Goal: Use online tool/utility: Utilize a website feature to perform a specific function

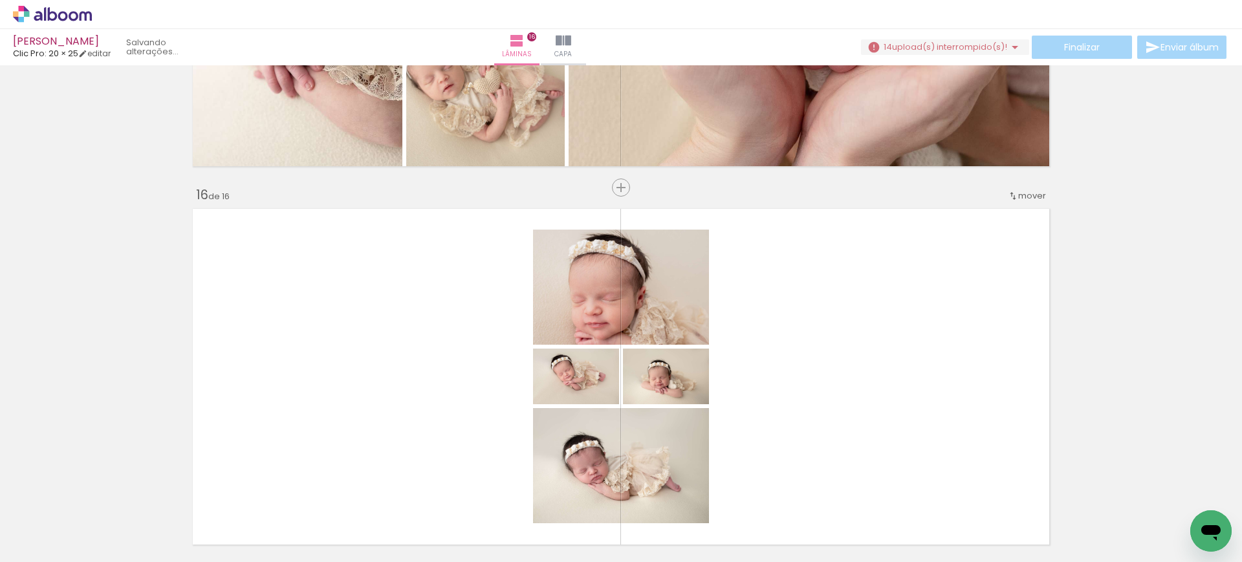
scroll to position [5303, 0]
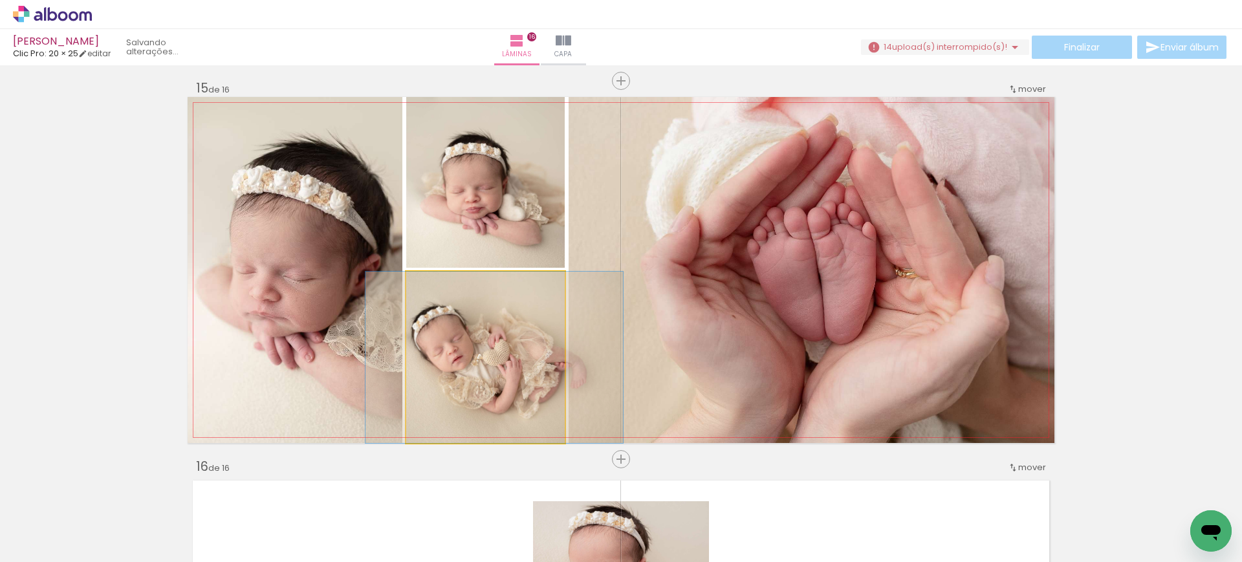
drag, startPoint x: 444, startPoint y: 397, endPoint x: 453, endPoint y: 393, distance: 9.9
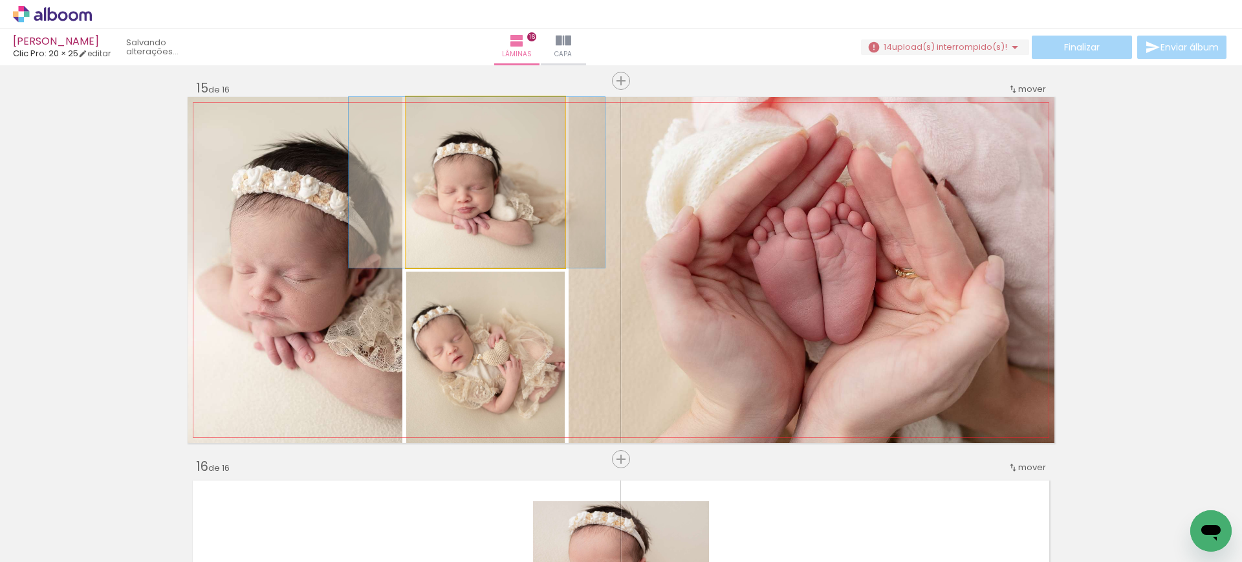
drag, startPoint x: 462, startPoint y: 199, endPoint x: 454, endPoint y: 199, distance: 8.4
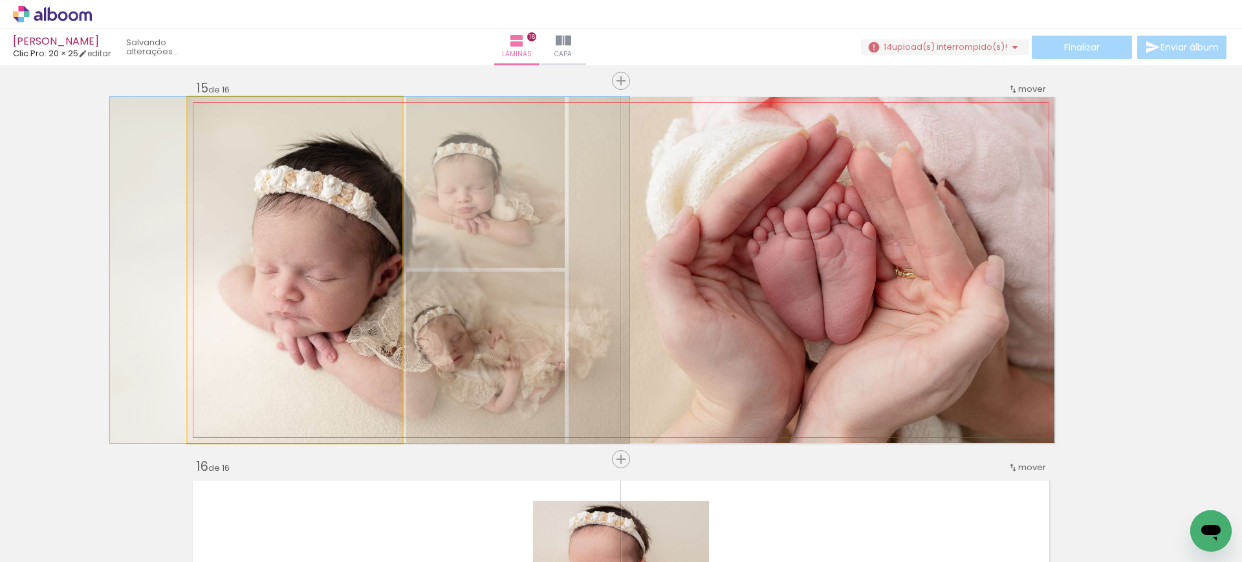
drag, startPoint x: 308, startPoint y: 301, endPoint x: 331, endPoint y: 310, distance: 24.1
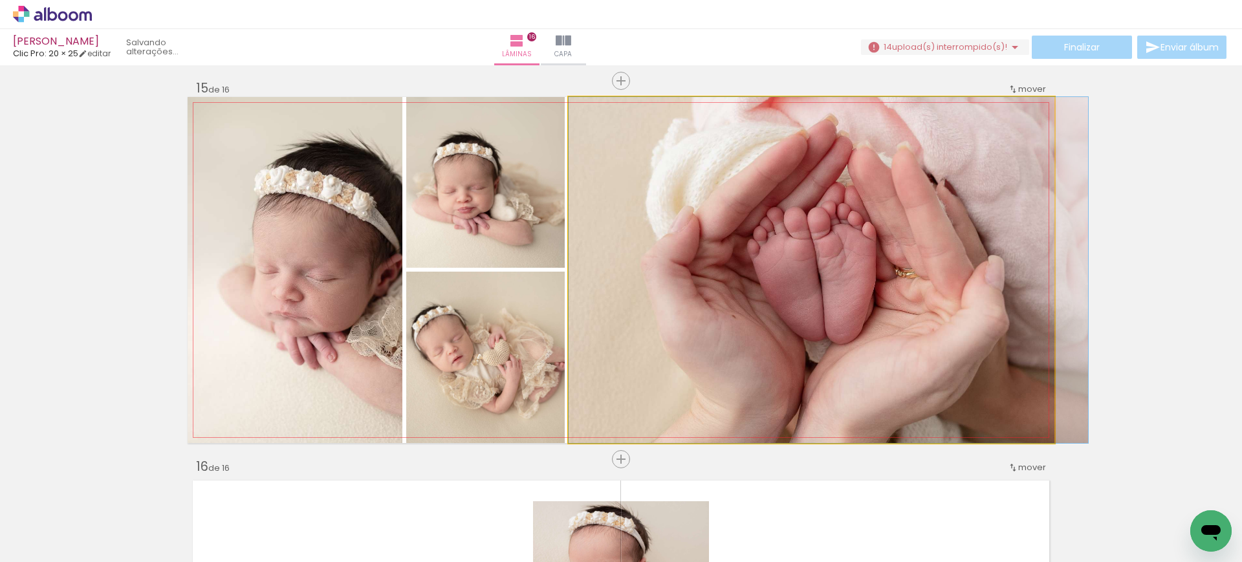
drag, startPoint x: 753, startPoint y: 318, endPoint x: 701, endPoint y: 437, distance: 130.4
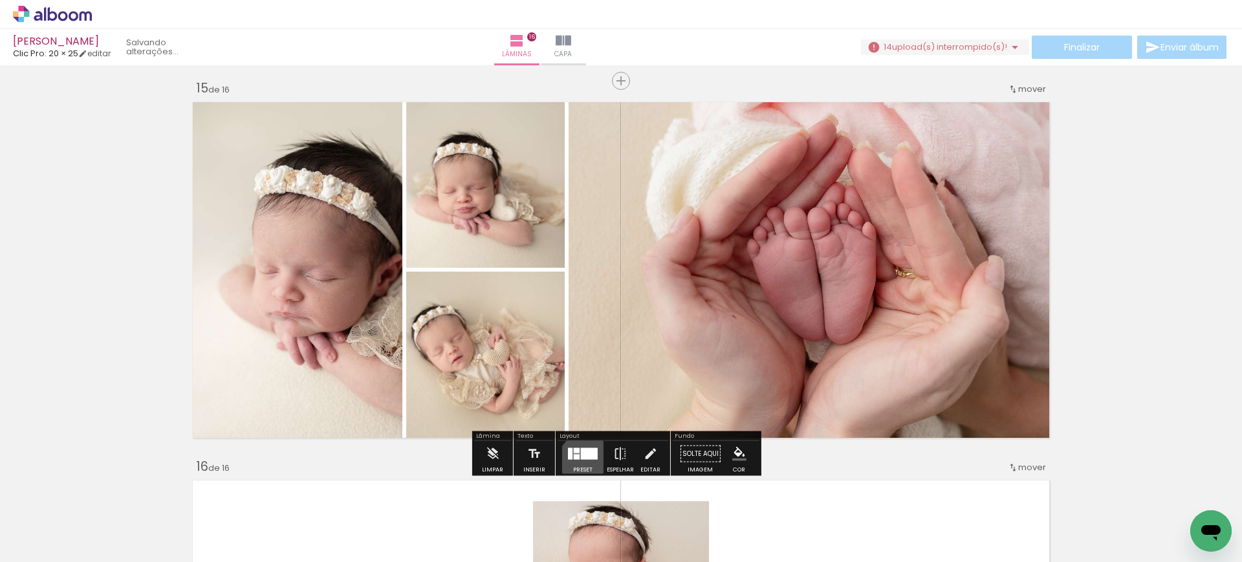
drag, startPoint x: 583, startPoint y: 460, endPoint x: 634, endPoint y: 413, distance: 70.0
click at [581, 460] on div at bounding box center [582, 454] width 35 height 26
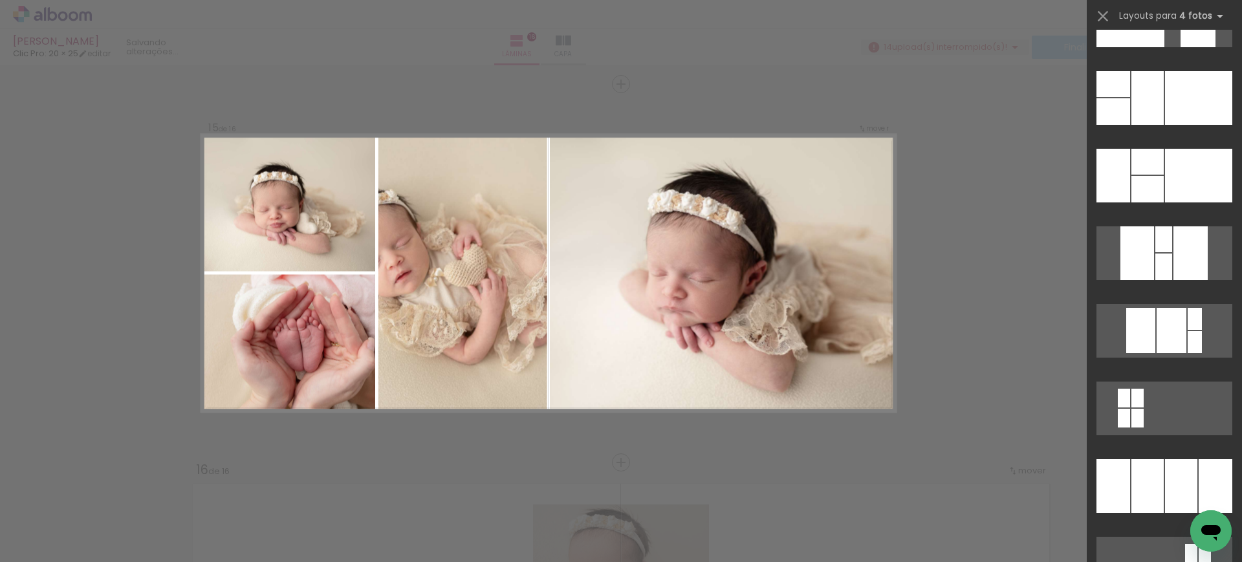
scroll to position [22740, 0]
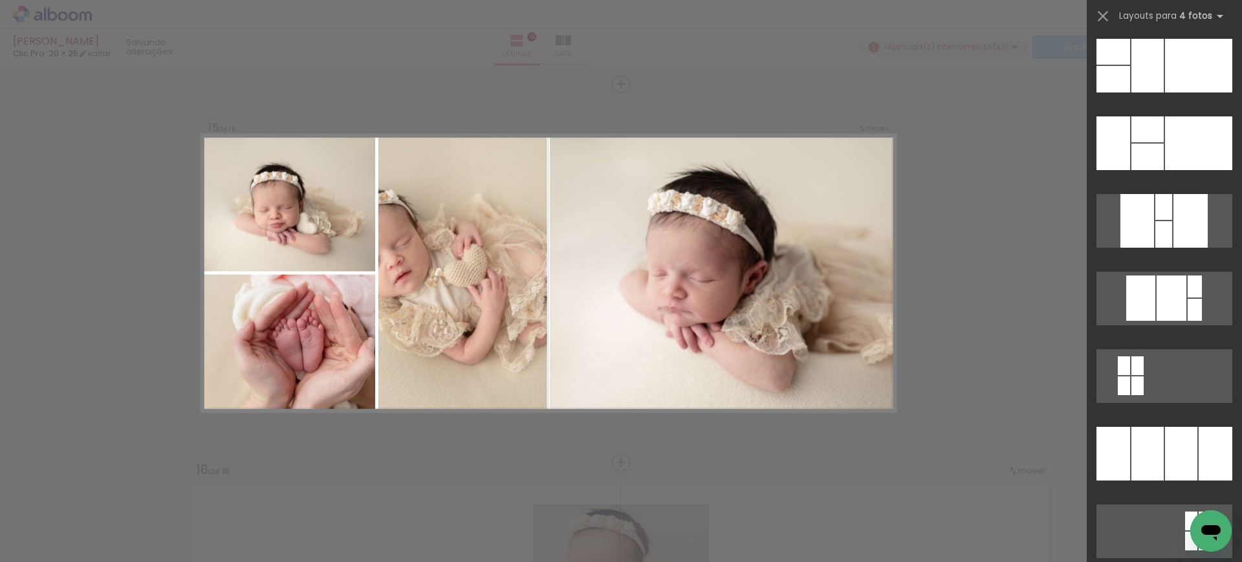
click at [1137, 45] on div at bounding box center [1147, 66] width 32 height 54
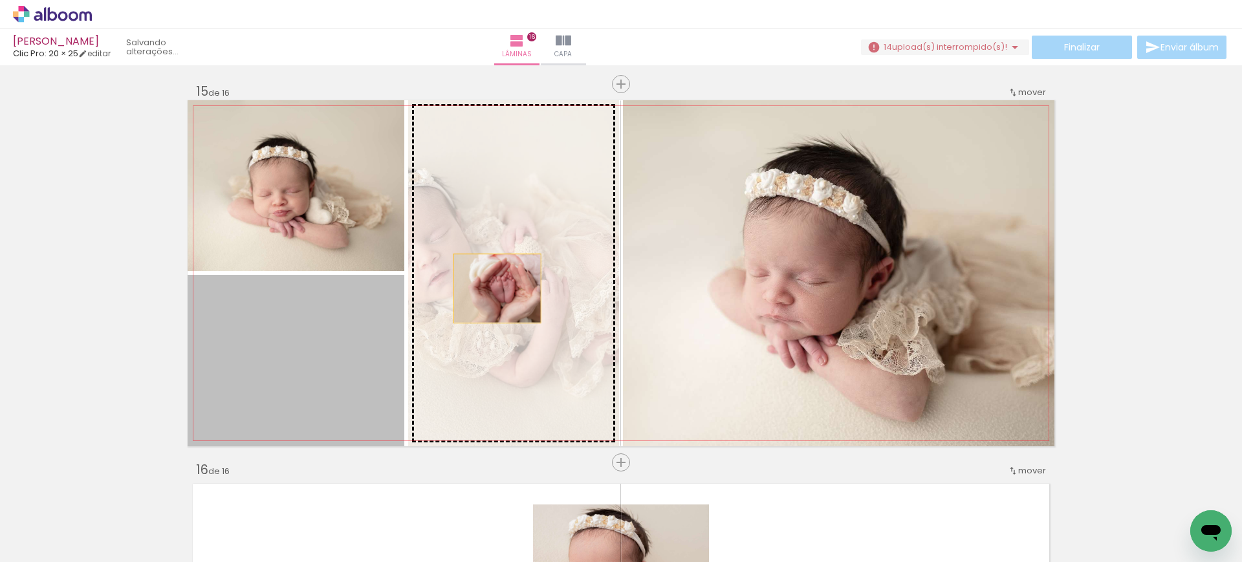
drag, startPoint x: 369, startPoint y: 324, endPoint x: 517, endPoint y: 265, distance: 159.4
click at [0, 0] on slot at bounding box center [0, 0] width 0 height 0
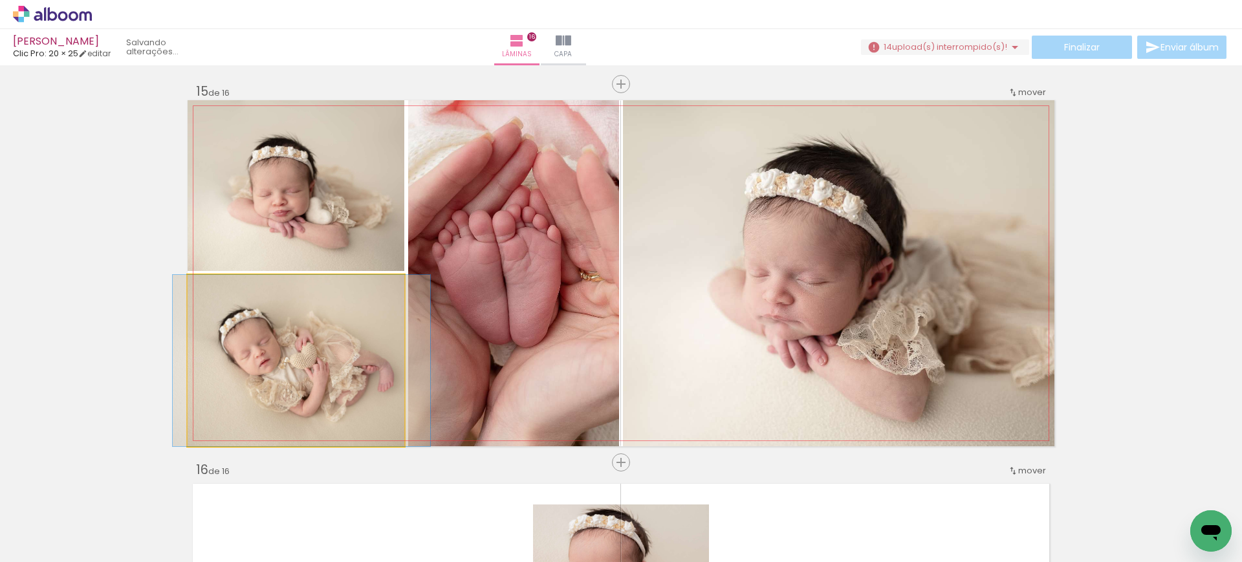
drag, startPoint x: 357, startPoint y: 378, endPoint x: 363, endPoint y: 365, distance: 13.6
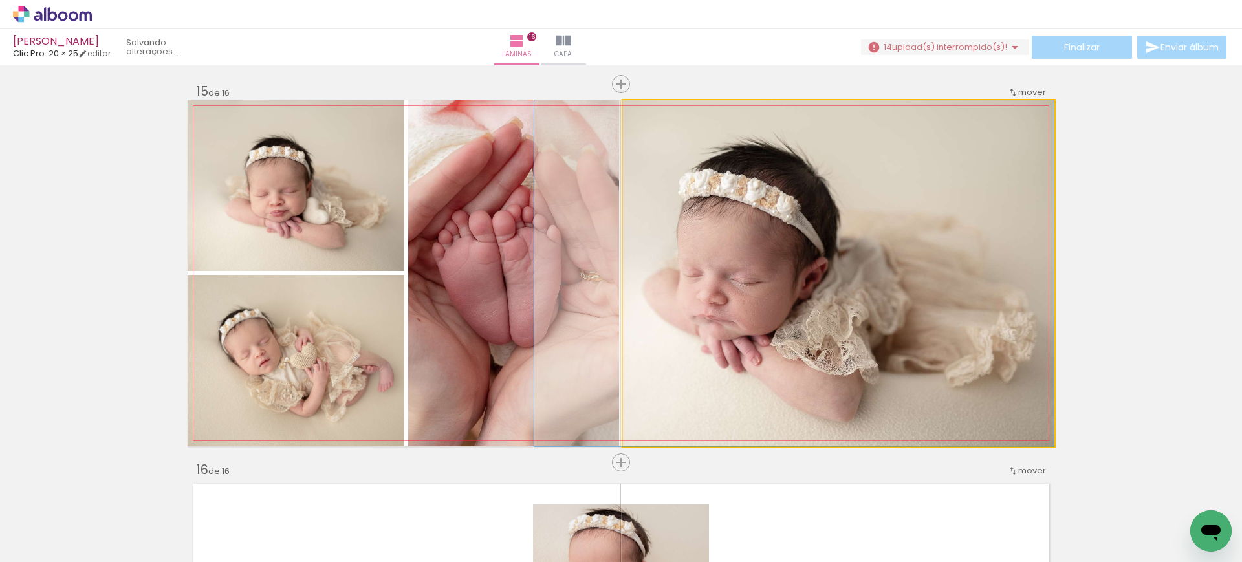
drag, startPoint x: 825, startPoint y: 263, endPoint x: 744, endPoint y: 242, distance: 82.8
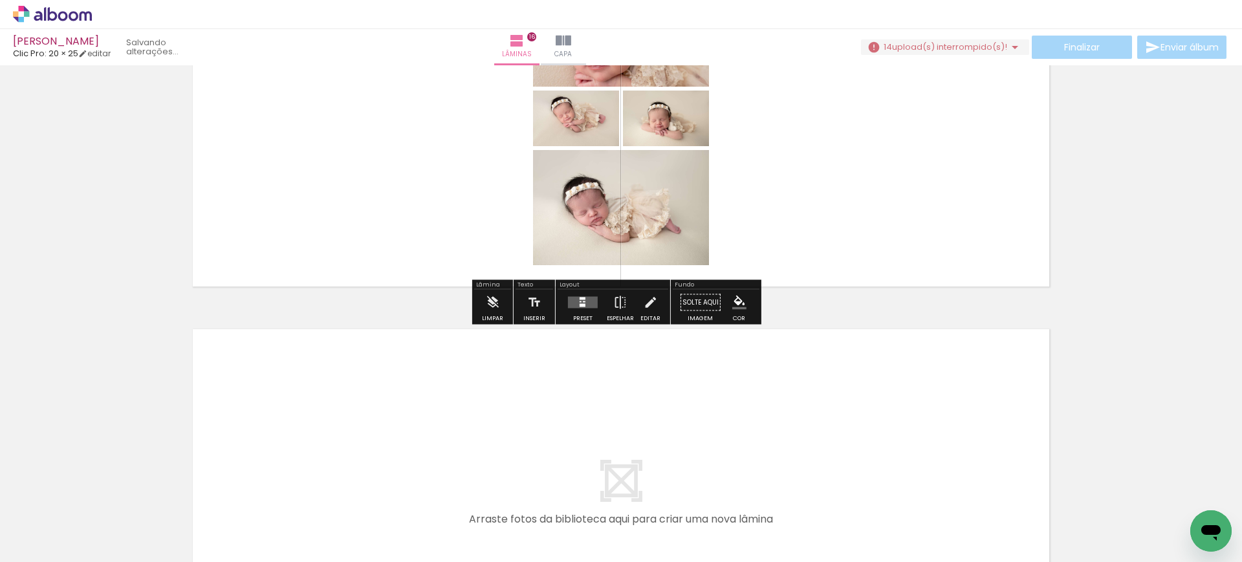
scroll to position [5730, 0]
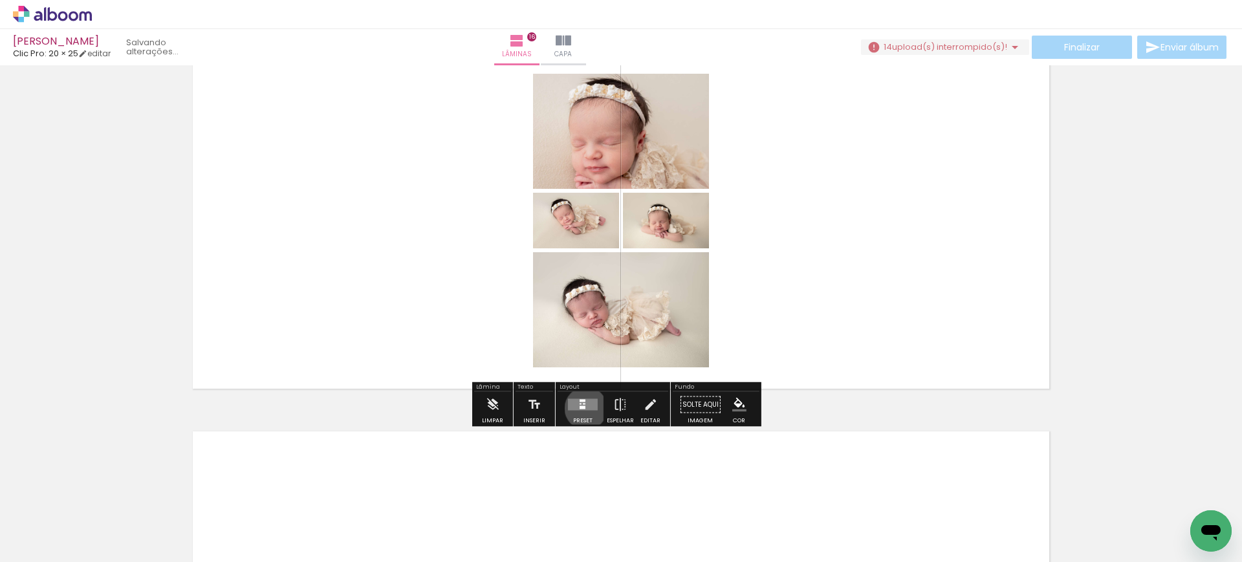
click at [583, 408] on quentale-layouter at bounding box center [583, 405] width 30 height 12
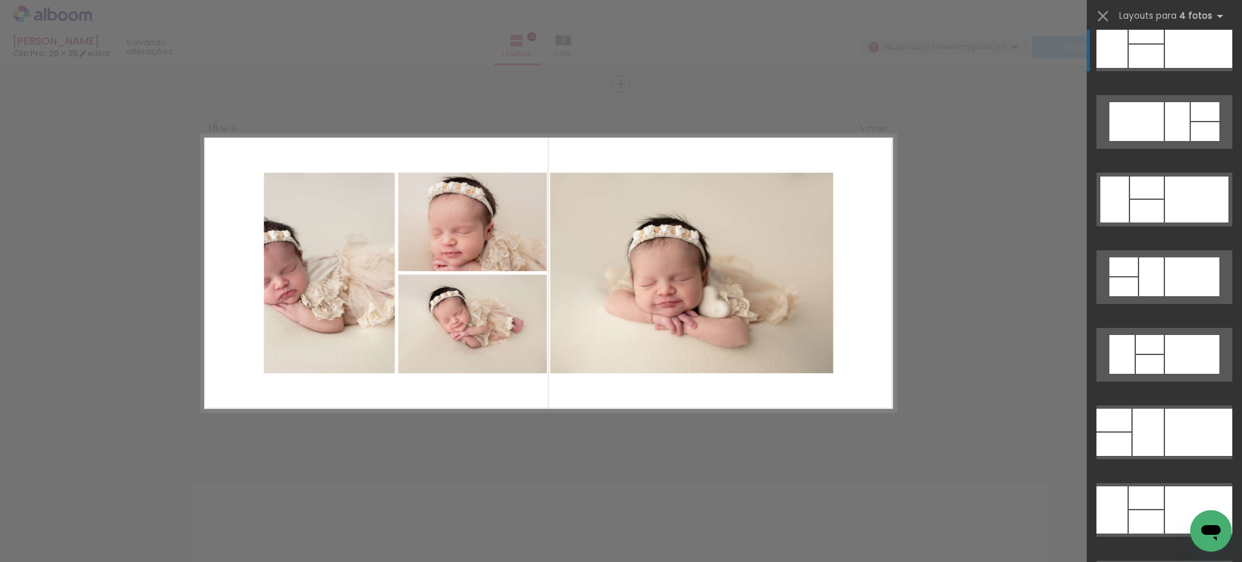
scroll to position [10194, 0]
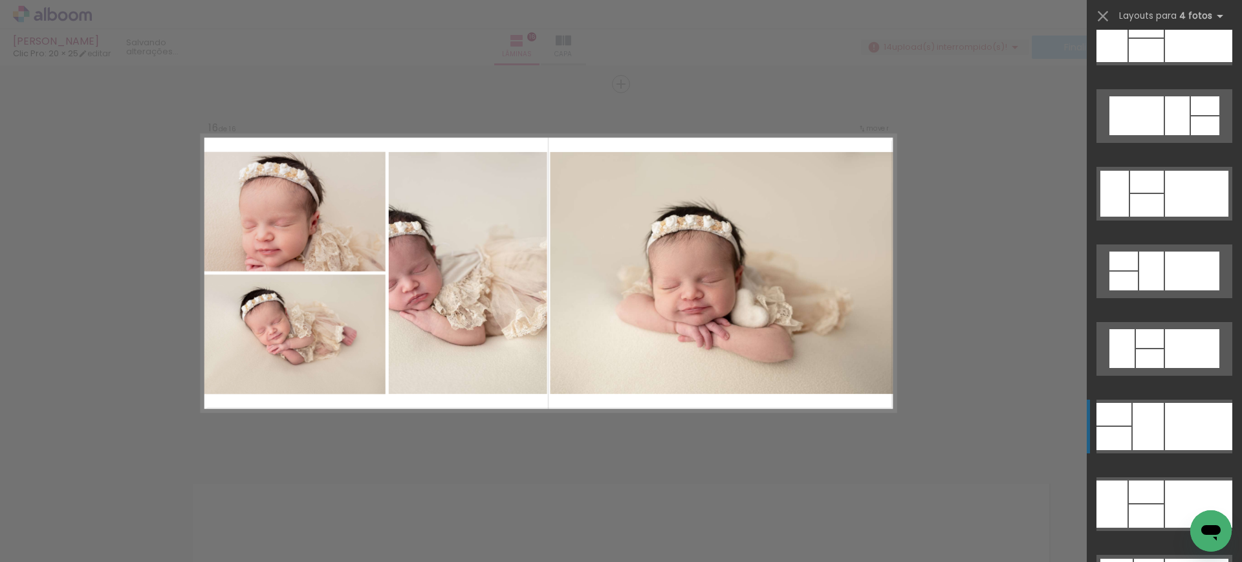
click at [1136, 438] on div at bounding box center [1147, 426] width 31 height 47
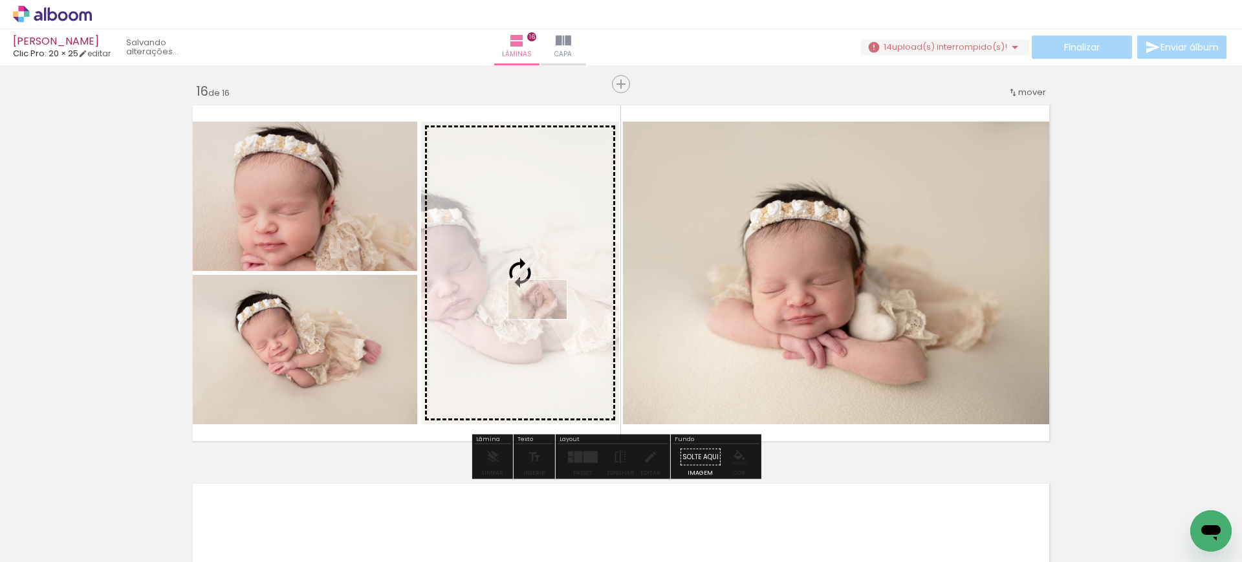
drag, startPoint x: 828, startPoint y: 513, endPoint x: 547, endPoint y: 319, distance: 341.7
click at [547, 319] on quentale-workspace at bounding box center [621, 281] width 1242 height 562
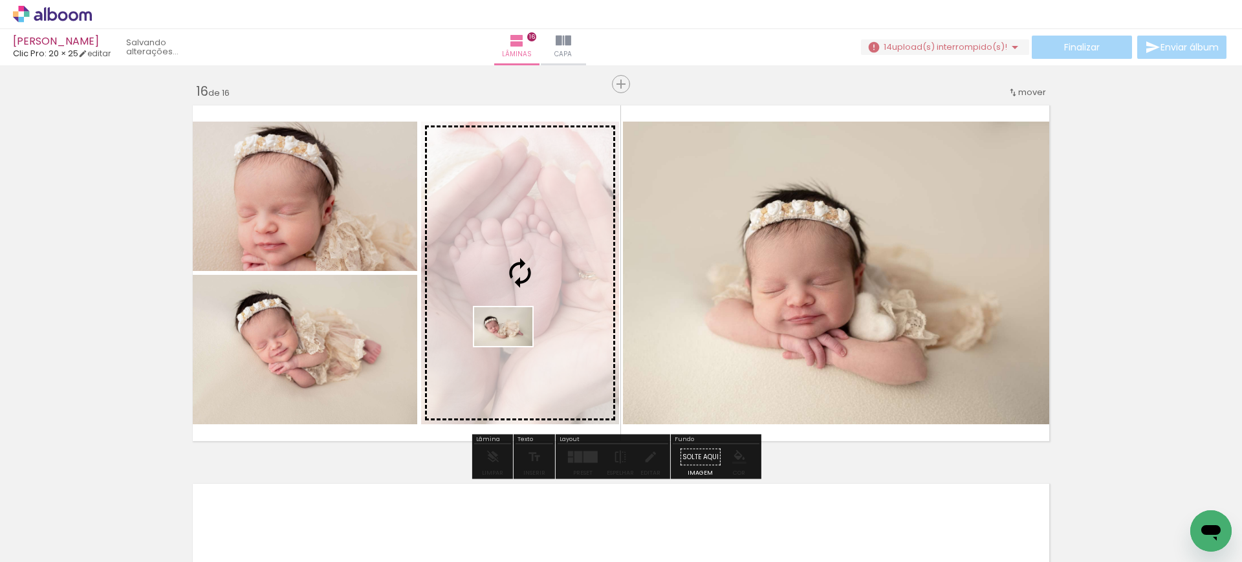
drag, startPoint x: 485, startPoint y: 534, endPoint x: 513, endPoint y: 346, distance: 189.6
click at [513, 346] on quentale-workspace at bounding box center [621, 281] width 1242 height 562
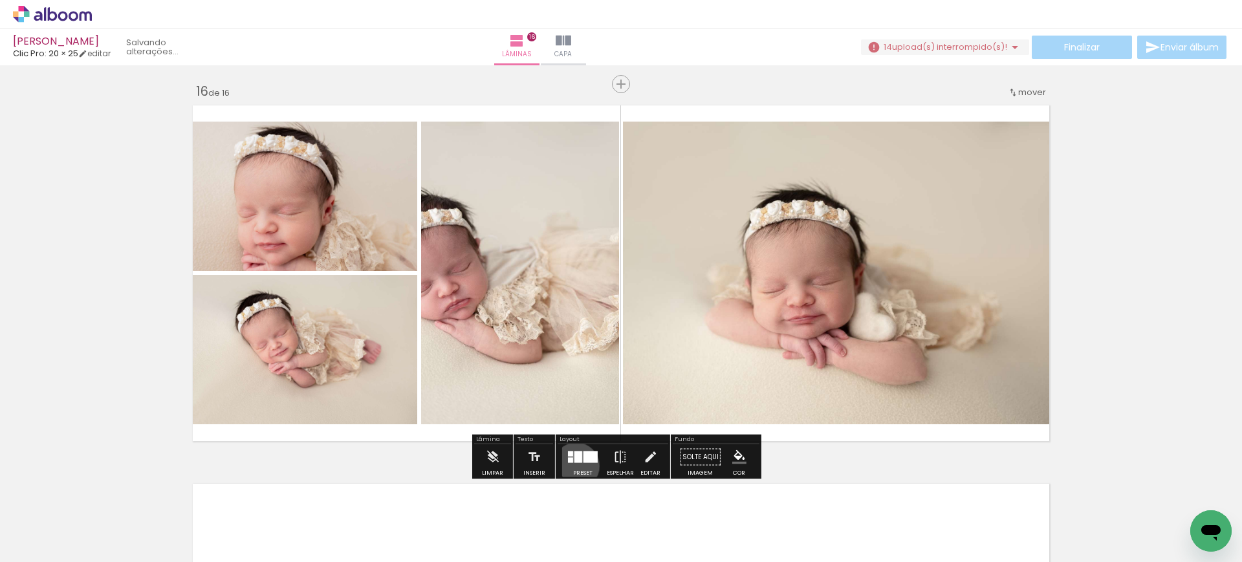
click at [573, 466] on div at bounding box center [582, 457] width 35 height 26
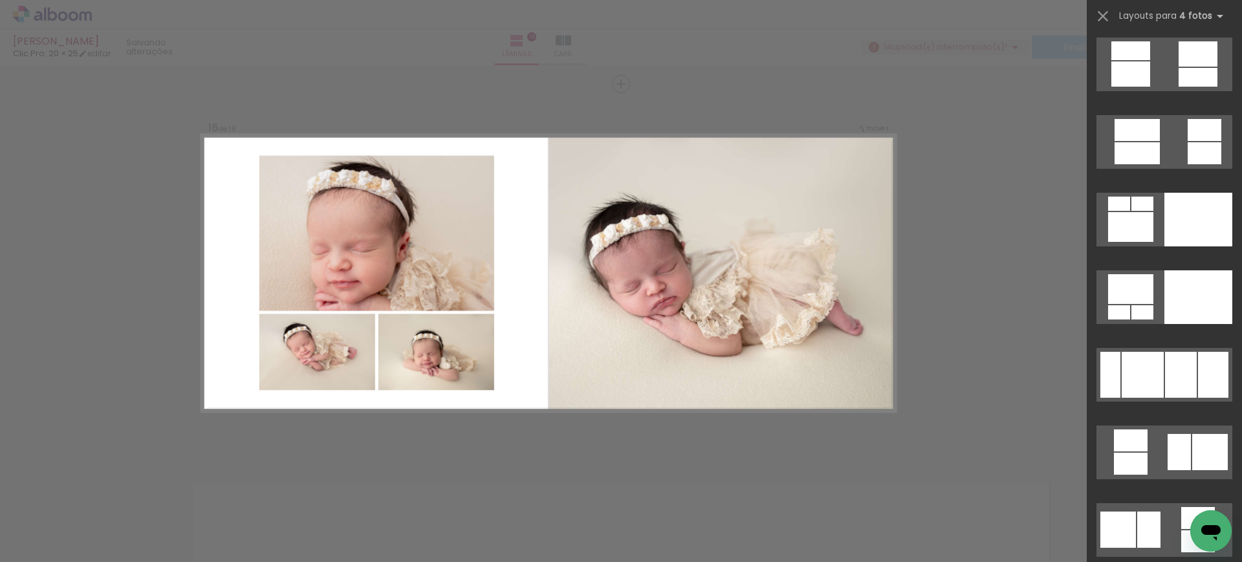
scroll to position [10886, 0]
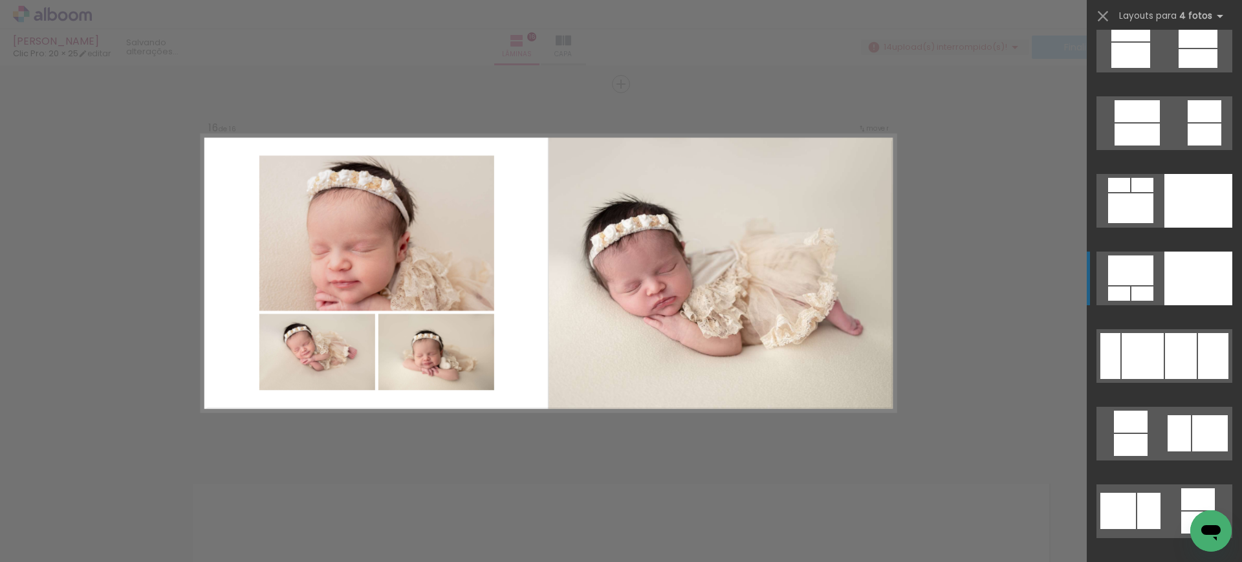
click at [1164, 262] on div at bounding box center [1198, 279] width 68 height 54
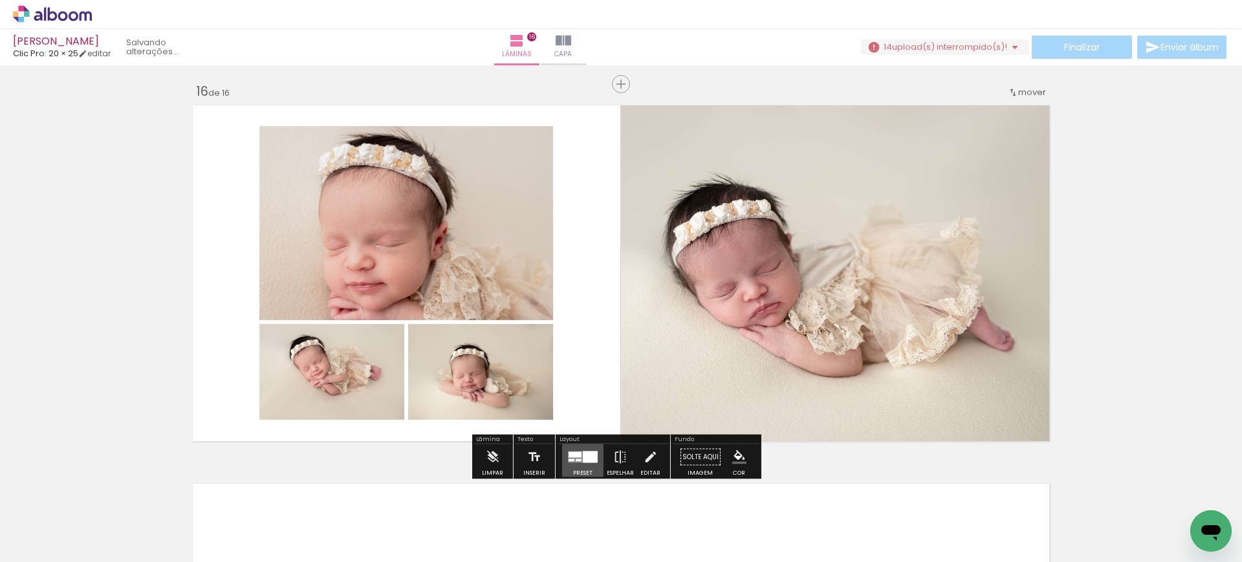
click at [578, 457] on div at bounding box center [574, 455] width 13 height 6
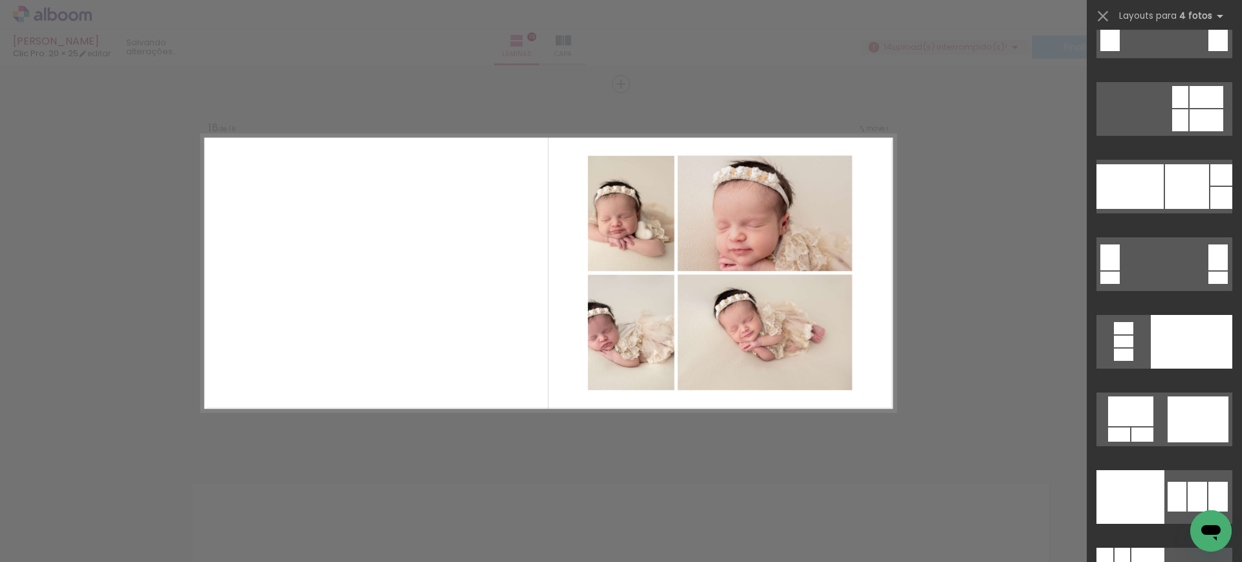
scroll to position [11925, 0]
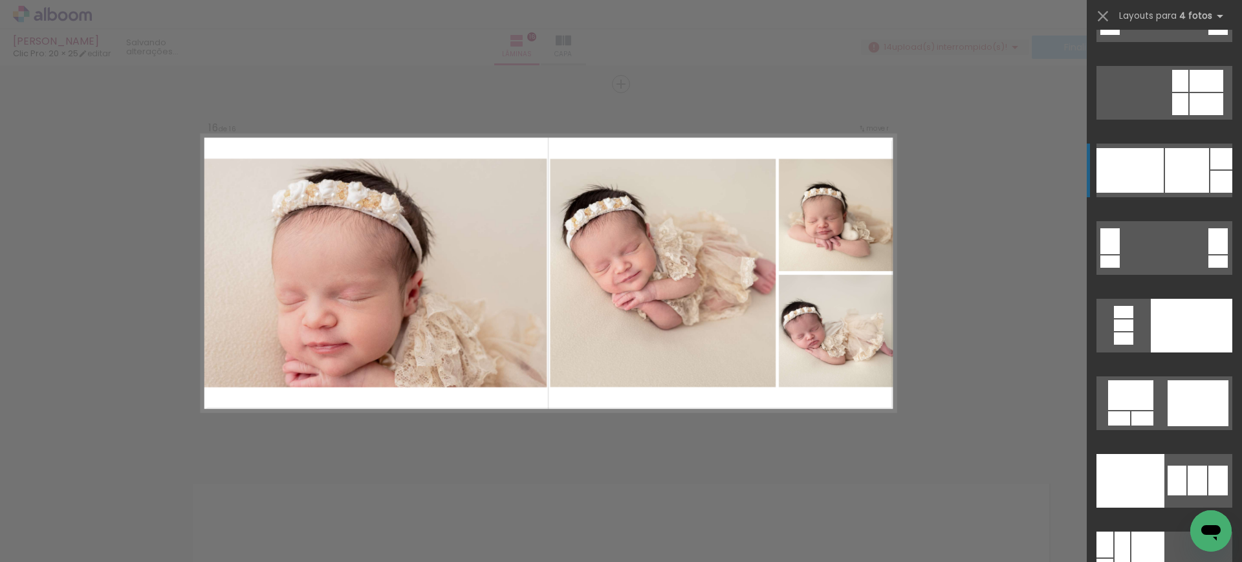
click at [1165, 174] on div at bounding box center [1187, 170] width 44 height 45
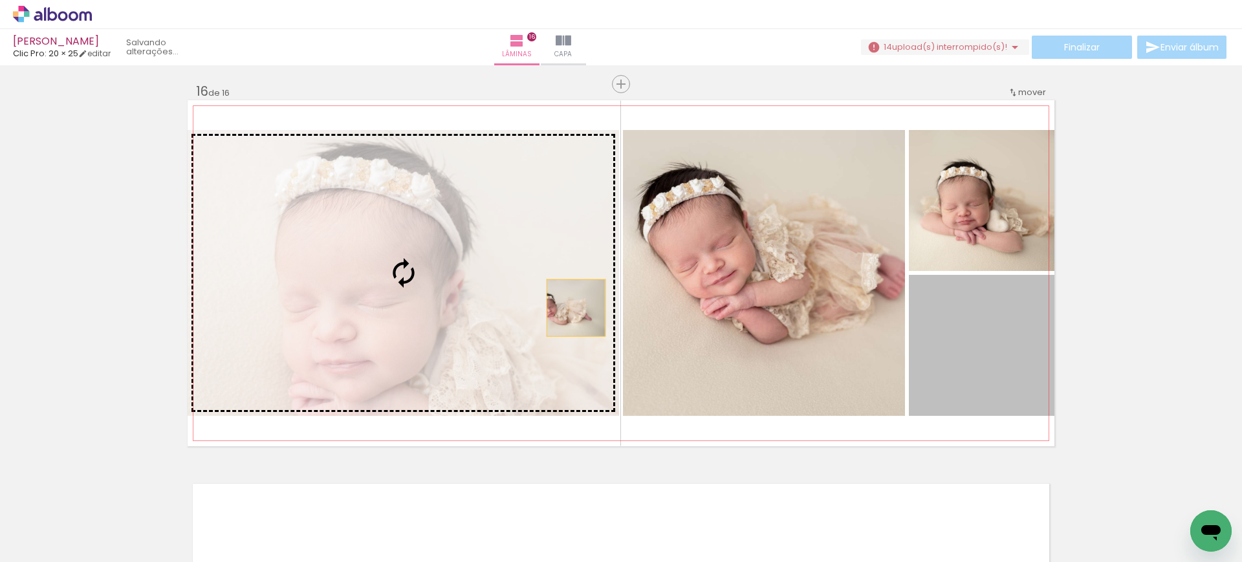
drag, startPoint x: 958, startPoint y: 371, endPoint x: 554, endPoint y: 301, distance: 410.8
click at [0, 0] on slot at bounding box center [0, 0] width 0 height 0
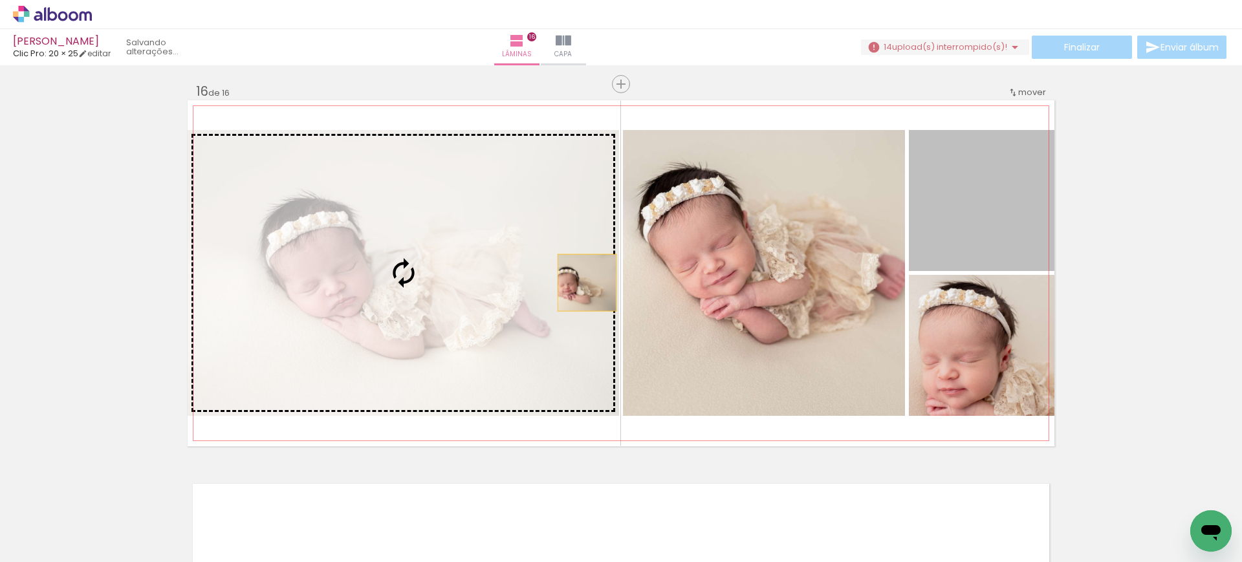
drag, startPoint x: 943, startPoint y: 224, endPoint x: 585, endPoint y: 299, distance: 365.9
click at [0, 0] on slot at bounding box center [0, 0] width 0 height 0
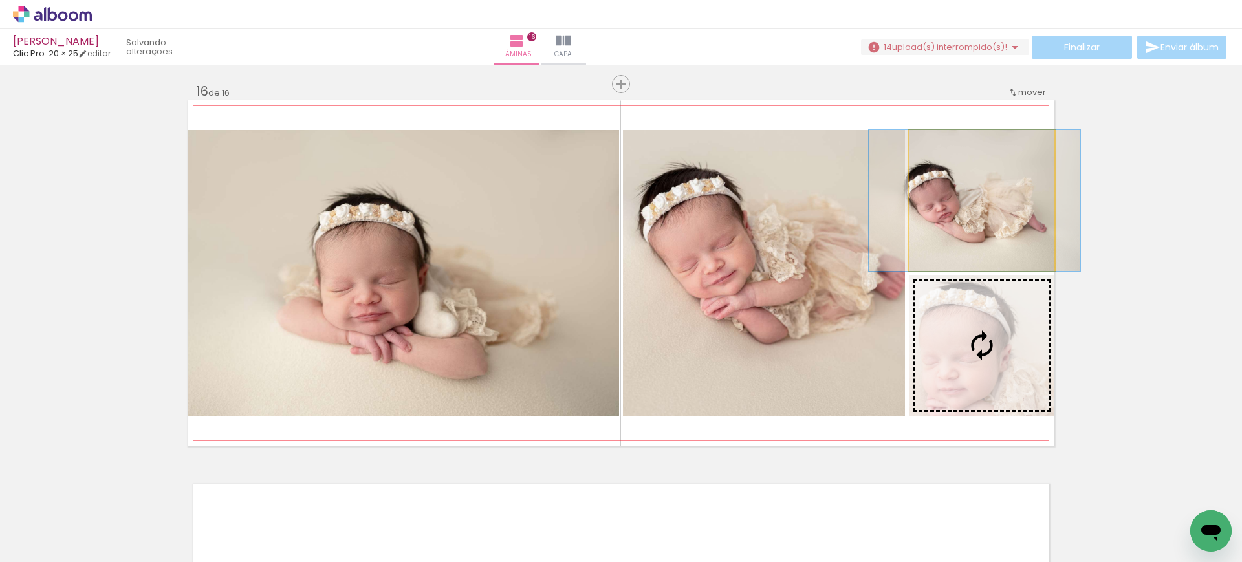
scroll to position [5759, 0]
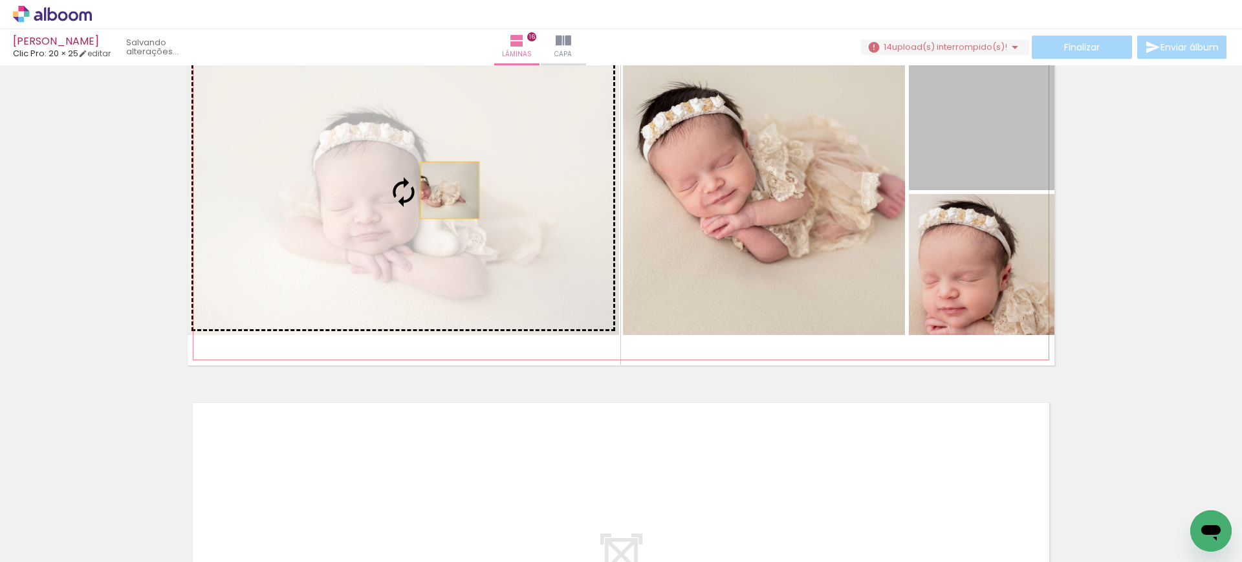
drag, startPoint x: 928, startPoint y: 227, endPoint x: 444, endPoint y: 271, distance: 486.4
click at [0, 0] on slot at bounding box center [0, 0] width 0 height 0
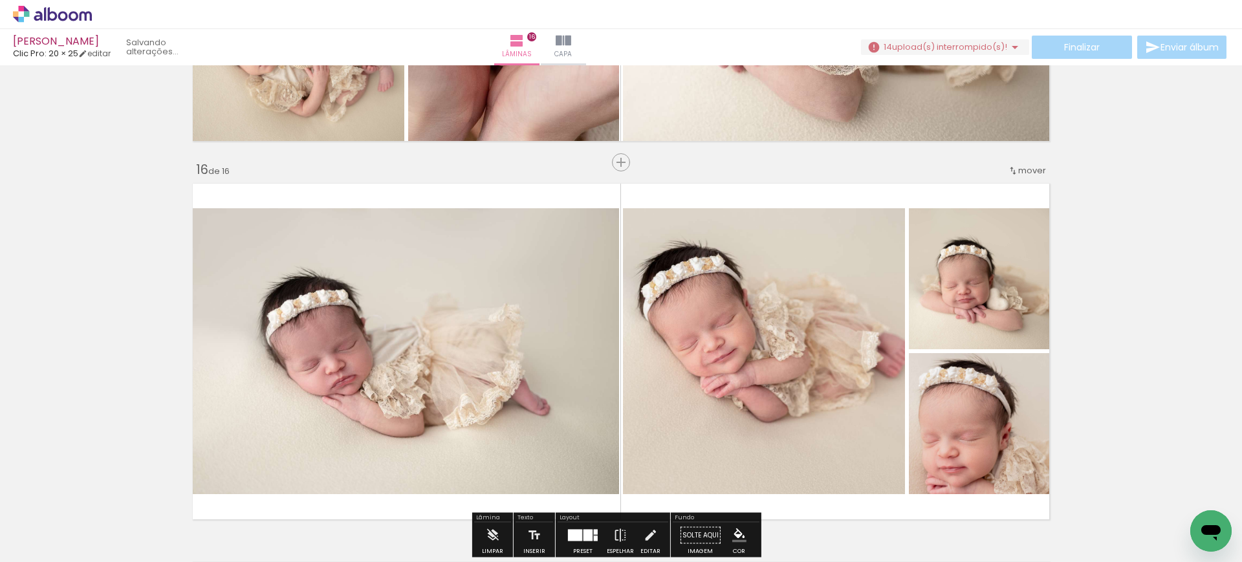
scroll to position [5640, 0]
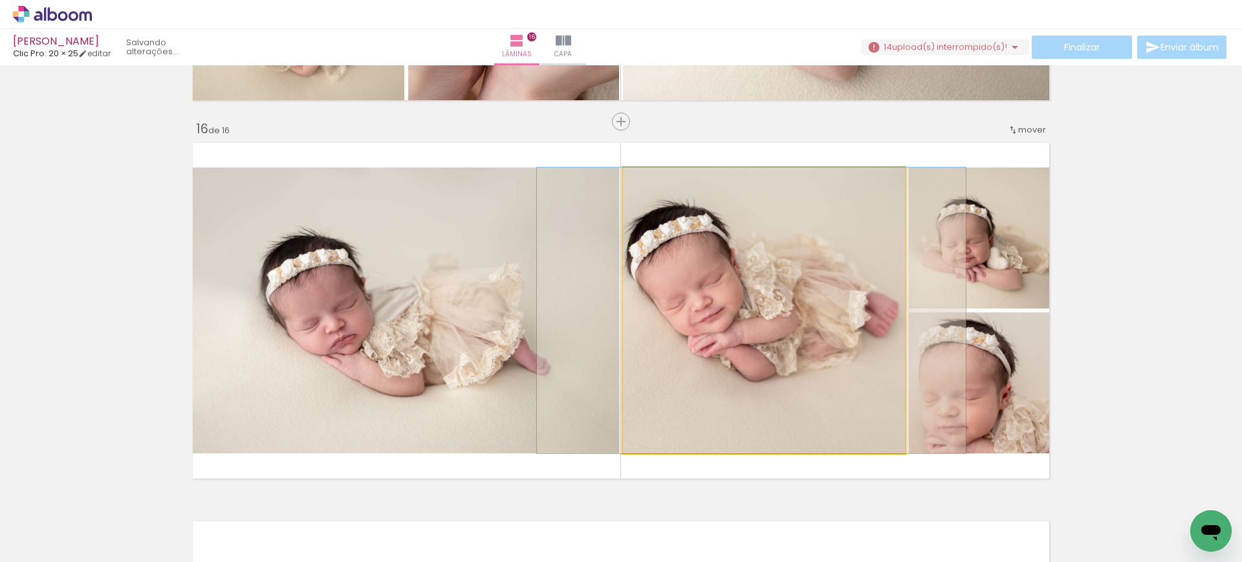
drag, startPoint x: 786, startPoint y: 389, endPoint x: 773, endPoint y: 379, distance: 15.7
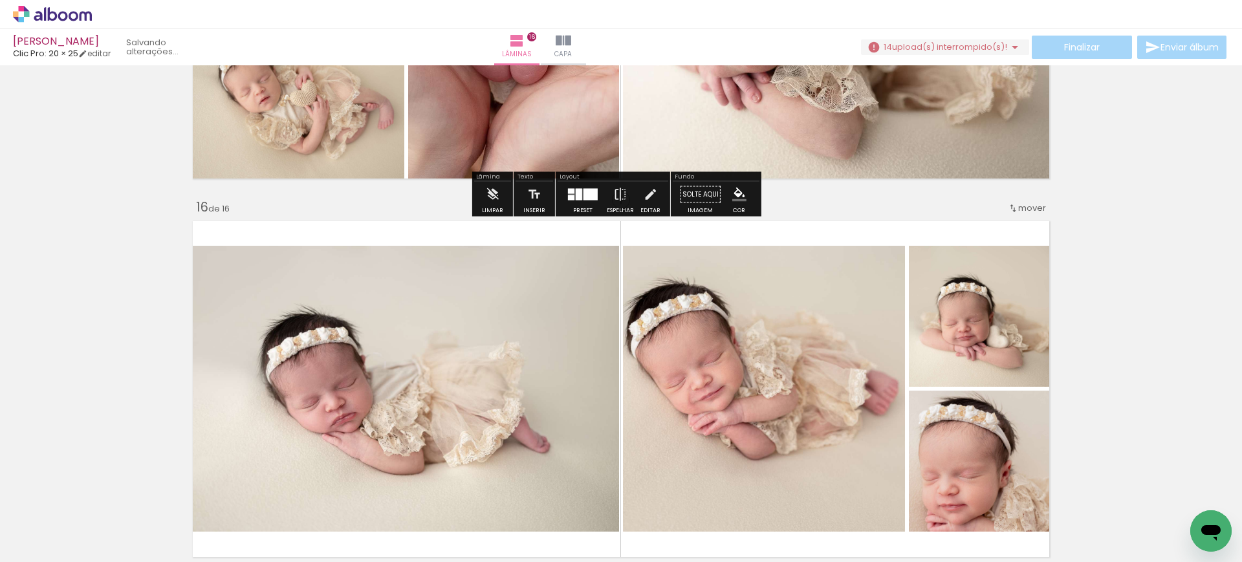
scroll to position [5546, 0]
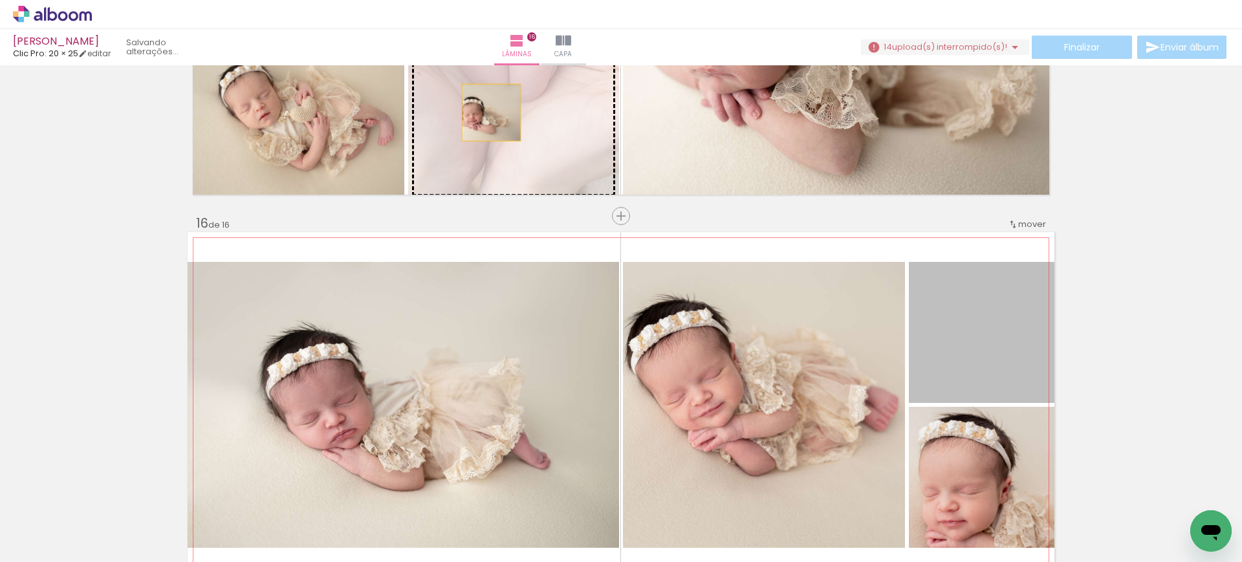
drag, startPoint x: 960, startPoint y: 347, endPoint x: 485, endPoint y: 113, distance: 529.3
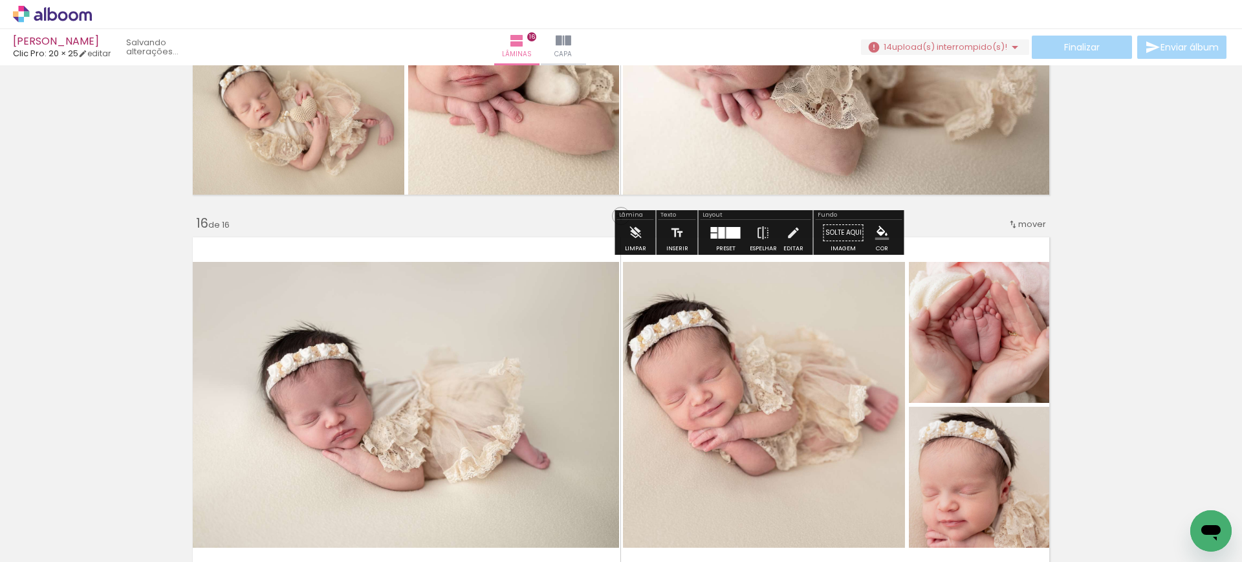
scroll to position [5359, 0]
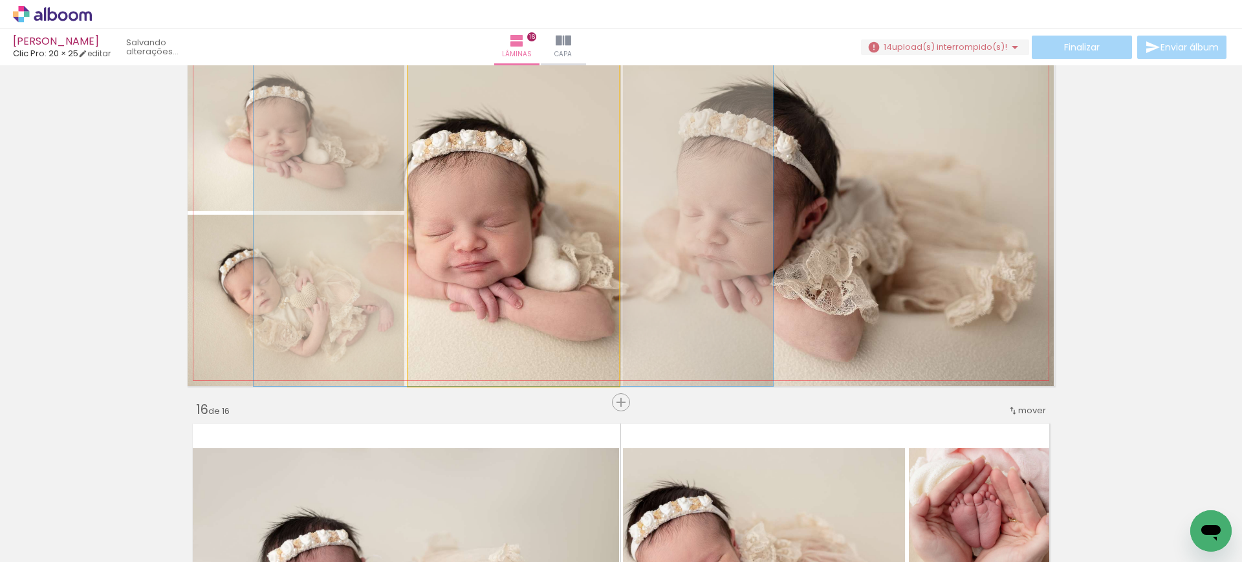
click at [487, 293] on quentale-photo at bounding box center [513, 213] width 211 height 346
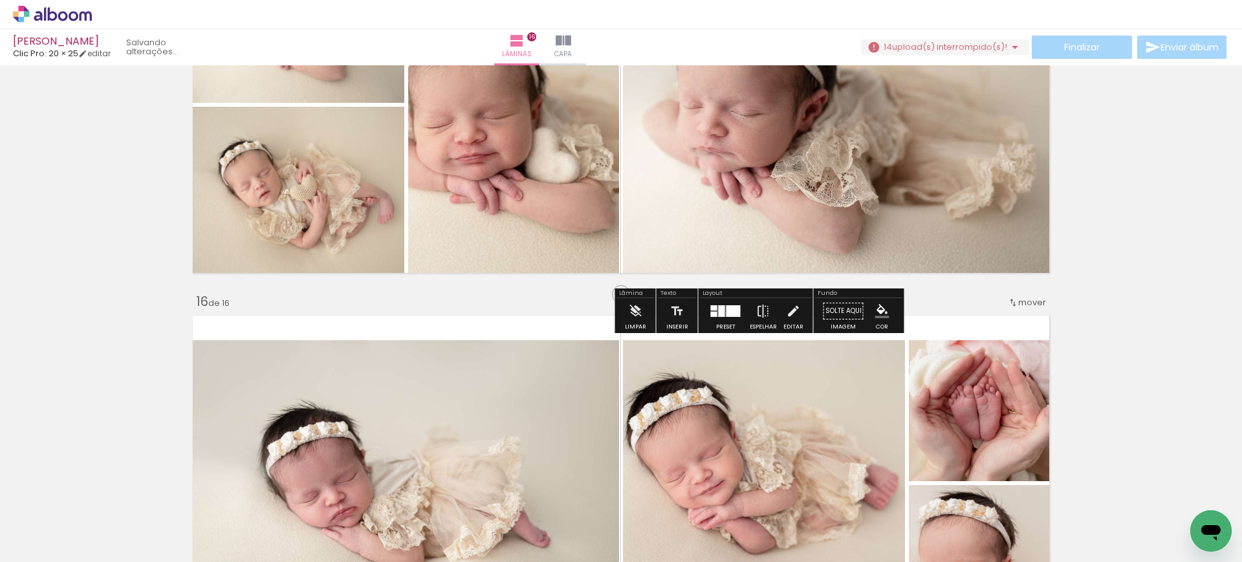
scroll to position [5317, 0]
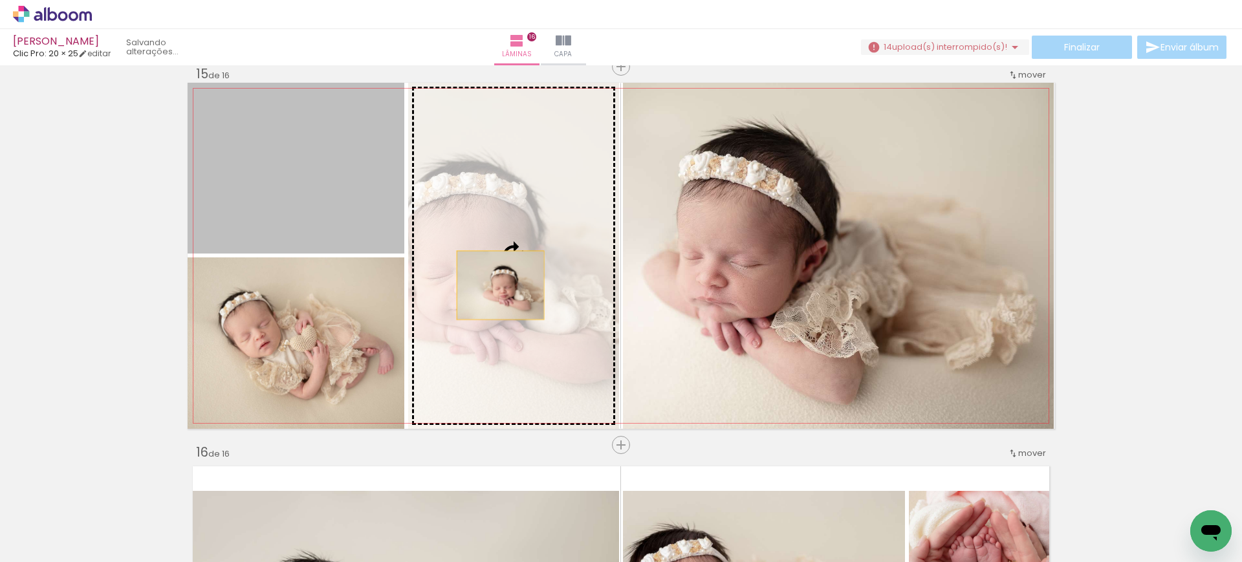
drag, startPoint x: 297, startPoint y: 206, endPoint x: 494, endPoint y: 285, distance: 211.8
click at [0, 0] on slot at bounding box center [0, 0] width 0 height 0
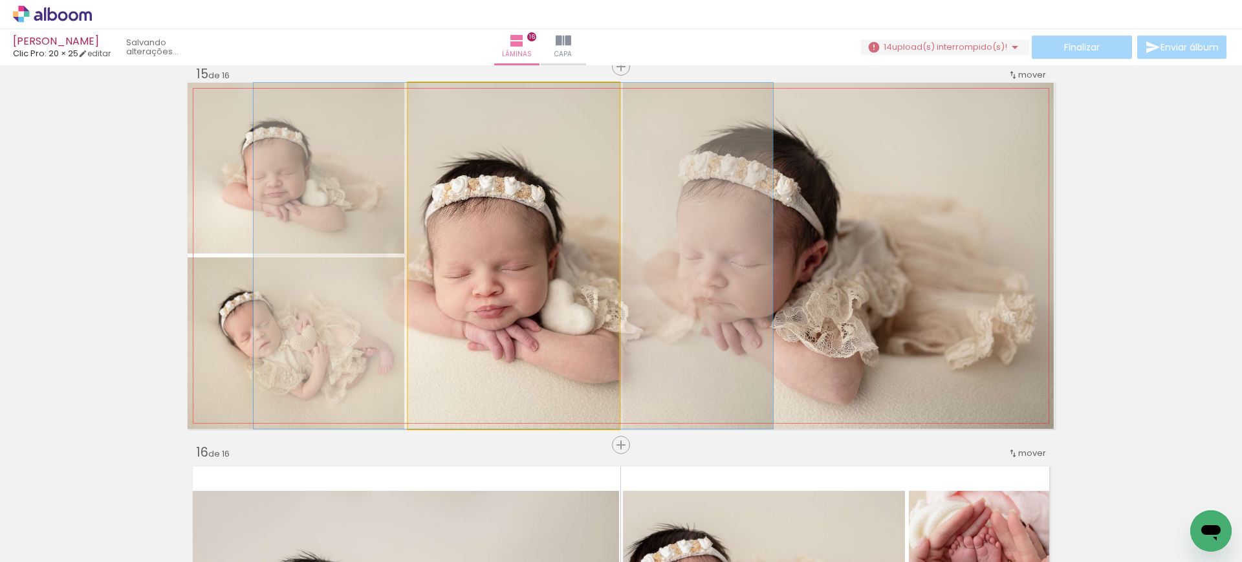
click at [494, 285] on quentale-photo at bounding box center [513, 256] width 211 height 346
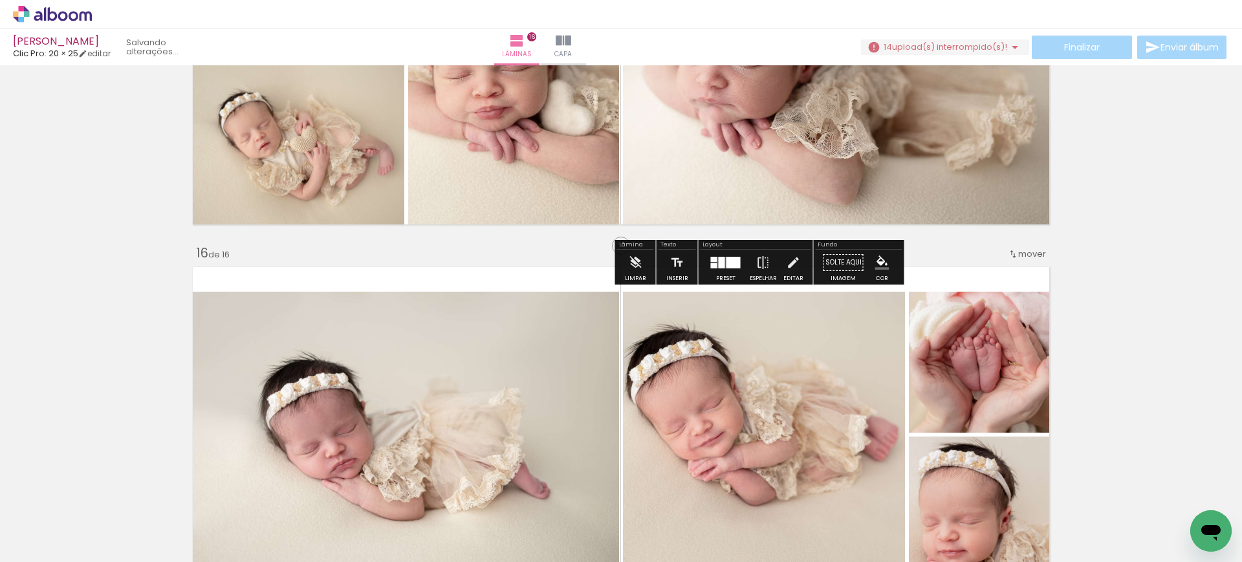
scroll to position [5513, 0]
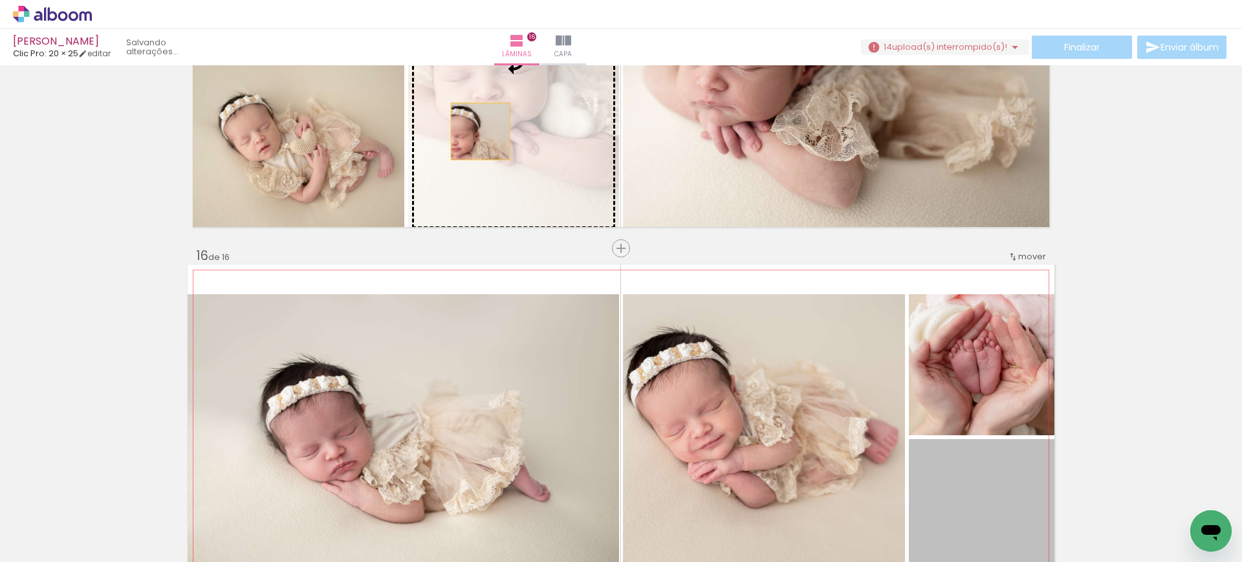
drag, startPoint x: 989, startPoint y: 472, endPoint x: 474, endPoint y: 131, distance: 617.4
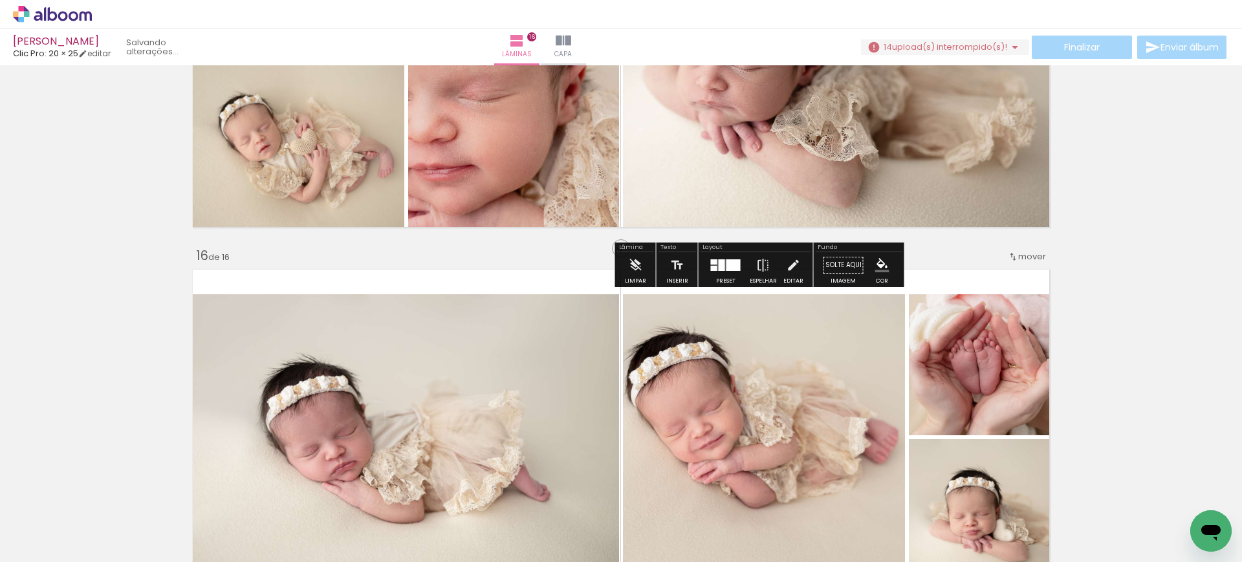
scroll to position [5347, 0]
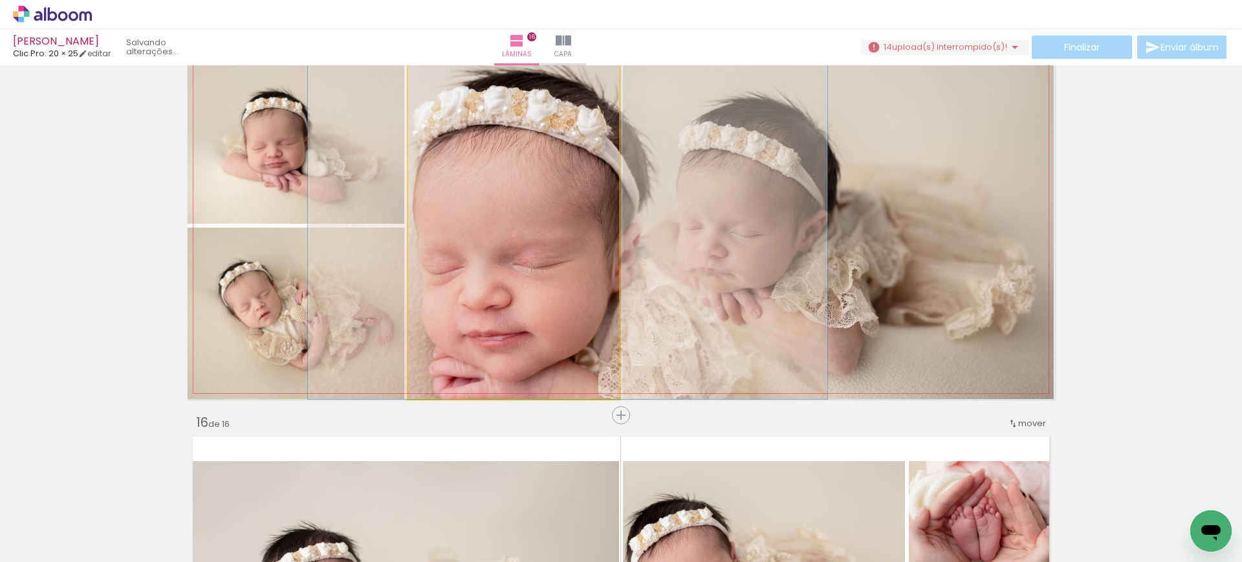
drag, startPoint x: 495, startPoint y: 194, endPoint x: 549, endPoint y: 219, distance: 59.9
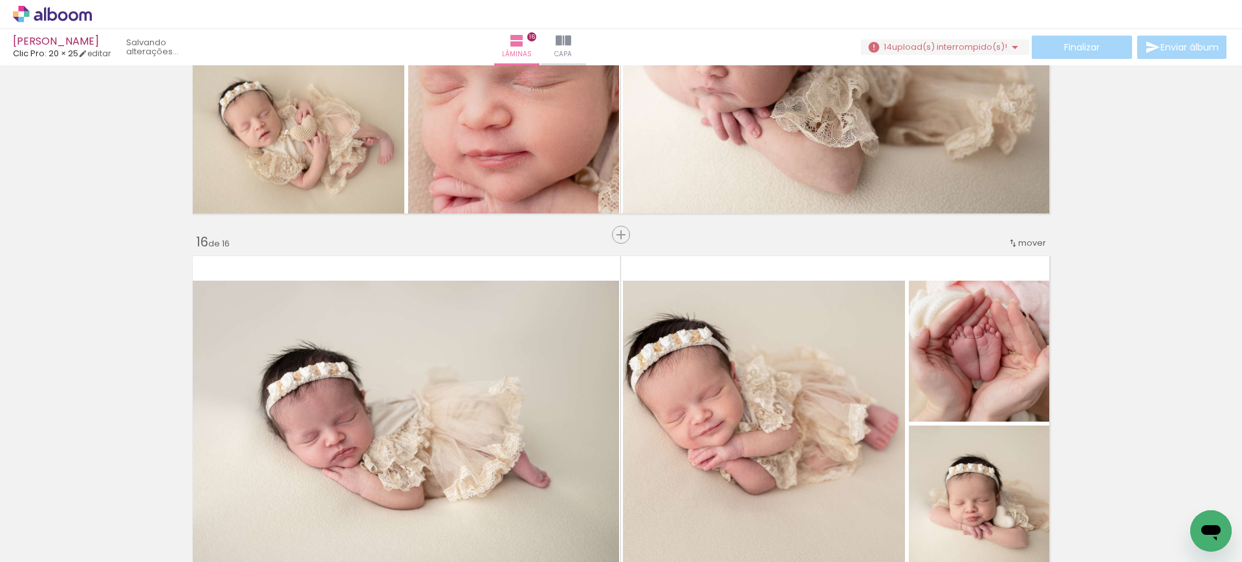
scroll to position [5460, 0]
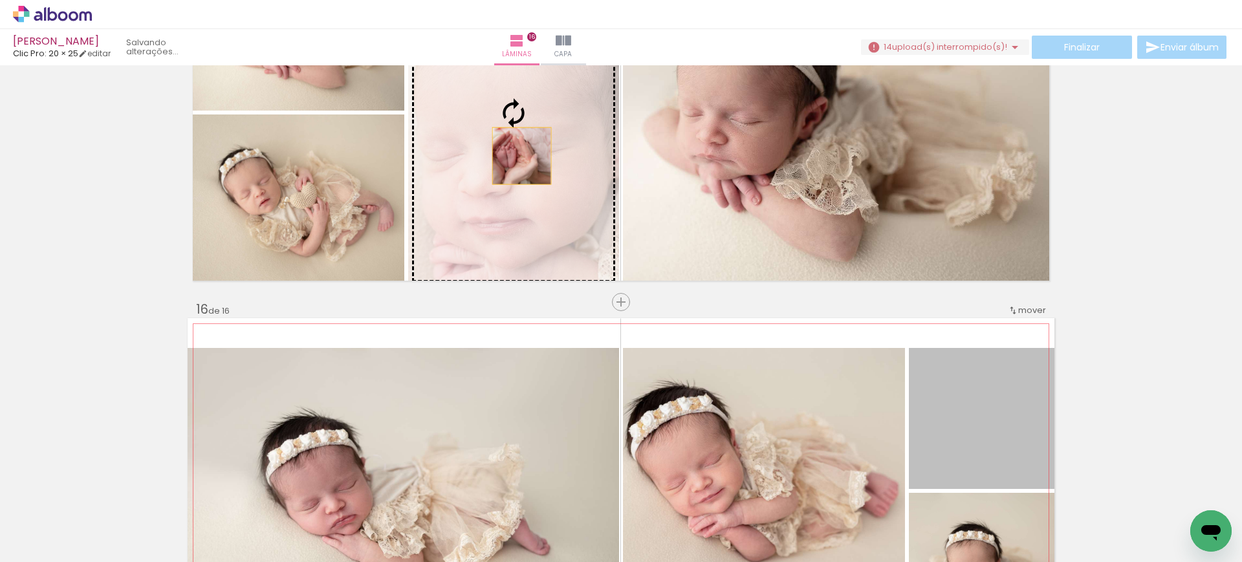
drag, startPoint x: 991, startPoint y: 424, endPoint x: 515, endPoint y: 156, distance: 546.1
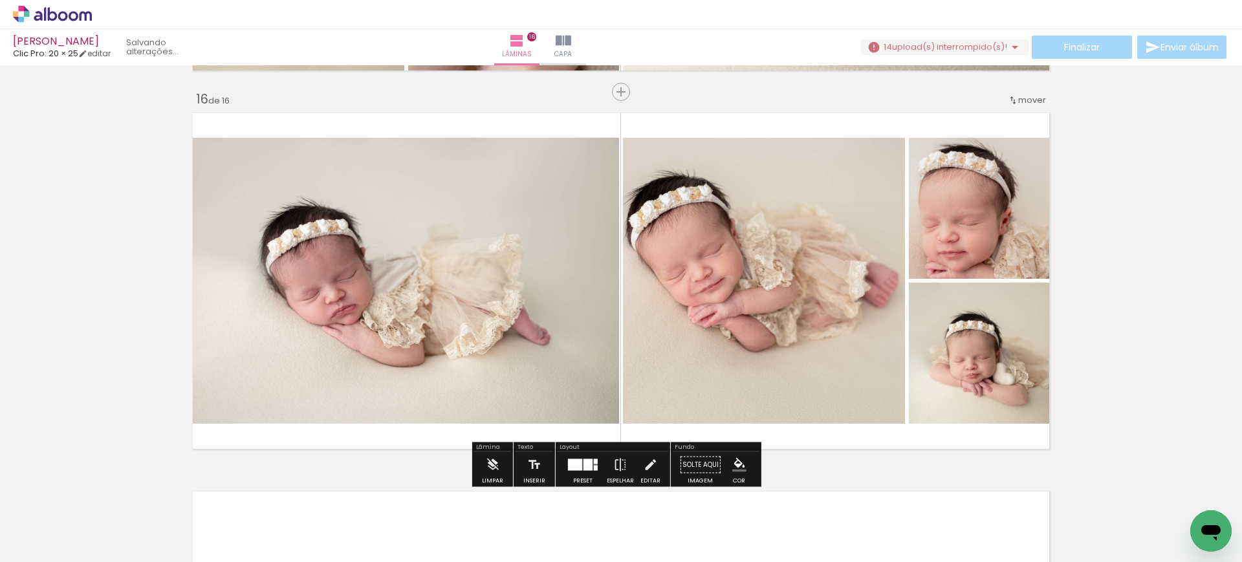
scroll to position [5589, 0]
